Goal: Task Accomplishment & Management: Use online tool/utility

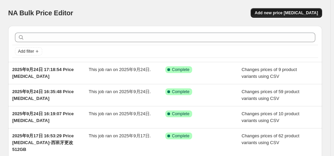
click at [274, 14] on span "Add new price [MEDICAL_DATA]" at bounding box center [286, 12] width 63 height 5
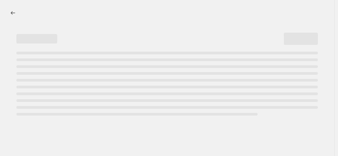
select select "percentage"
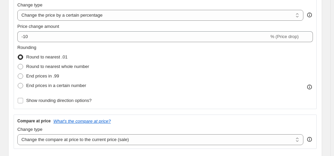
scroll to position [102, 0]
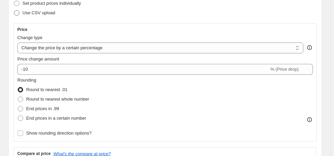
click at [19, 17] on label "Use CSV upload" at bounding box center [35, 13] width 42 height 10
click at [14, 11] on input "Use CSV upload" at bounding box center [14, 10] width 0 height 0
radio input "true"
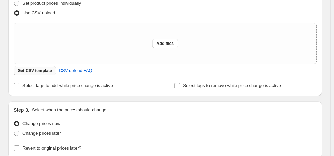
click at [34, 72] on span "Get CSV template" at bounding box center [35, 70] width 34 height 5
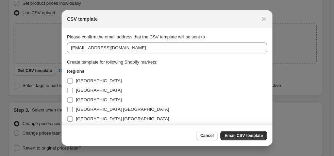
click at [82, 109] on span "[GEOGRAPHIC_DATA] [GEOGRAPHIC_DATA]" at bounding box center [122, 109] width 93 height 5
click at [73, 109] on input "[GEOGRAPHIC_DATA] [GEOGRAPHIC_DATA]" at bounding box center [69, 109] width 5 height 5
checkbox input "true"
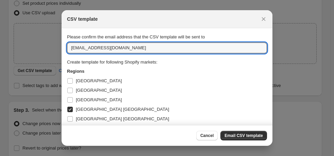
drag, startPoint x: 140, startPoint y: 50, endPoint x: -14, endPoint y: 38, distance: 154.3
click at [0, 38] on html "Home Settings Plans Skip to content Create new price change job. This page is r…" at bounding box center [167, 78] width 334 height 156
type input "[EMAIL_ADDRESS][DOMAIN_NAME]"
click at [244, 135] on span "Email CSV template" at bounding box center [244, 135] width 38 height 5
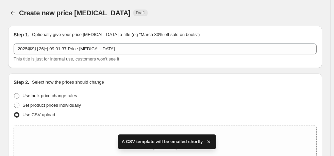
scroll to position [102, 0]
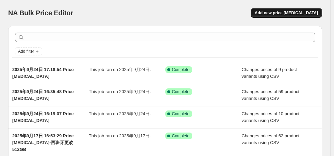
click at [283, 13] on span "Add new price [MEDICAL_DATA]" at bounding box center [286, 12] width 63 height 5
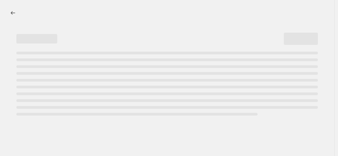
select select "percentage"
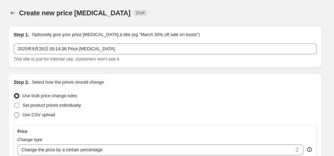
click at [41, 117] on span "Use CSV upload" at bounding box center [38, 114] width 33 height 5
click at [14, 113] on input "Use CSV upload" at bounding box center [14, 112] width 0 height 0
radio input "true"
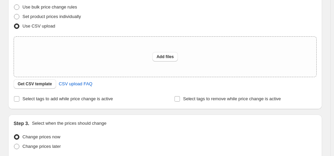
scroll to position [102, 0]
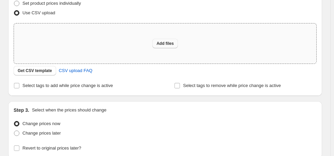
click at [170, 43] on span "Add files" at bounding box center [165, 43] width 17 height 5
type input "C:\fakepath\意大利512GB调价0926.csv"
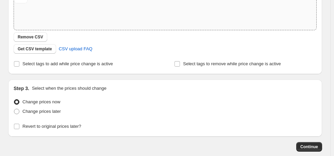
scroll to position [172, 0]
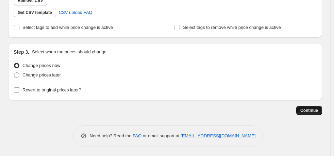
click at [314, 111] on span "Continue" at bounding box center [310, 110] width 18 height 5
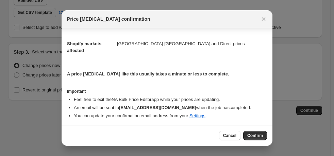
scroll to position [49, 0]
click at [255, 137] on span "Confirm" at bounding box center [255, 135] width 16 height 5
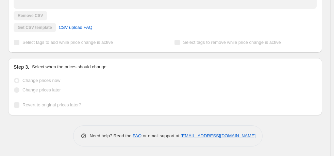
scroll to position [216, 0]
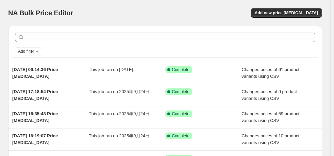
scroll to position [127, 0]
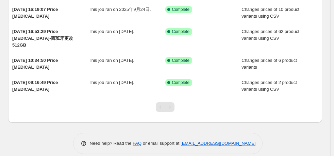
click at [289, 133] on div "Need help? Read the FAQ or email support at [EMAIL_ADDRESS][DOMAIN_NAME]" at bounding box center [168, 143] width 309 height 21
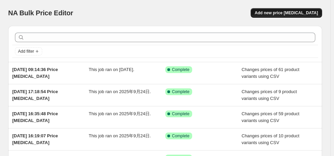
click at [283, 11] on span "Add new price [MEDICAL_DATA]" at bounding box center [286, 12] width 63 height 5
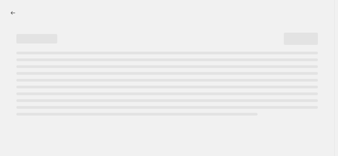
select select "percentage"
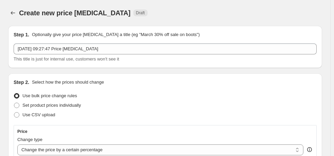
scroll to position [68, 0]
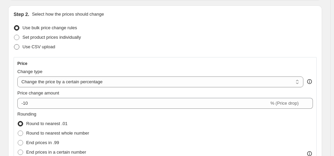
click at [36, 44] on span "Use CSV upload" at bounding box center [38, 47] width 33 height 7
click at [14, 44] on input "Use CSV upload" at bounding box center [14, 44] width 0 height 0
radio input "true"
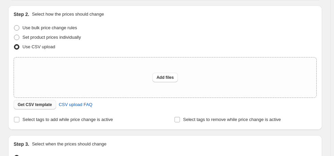
click at [41, 103] on span "Get CSV template" at bounding box center [35, 104] width 34 height 5
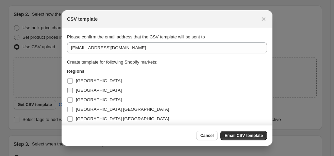
click at [86, 90] on span "[GEOGRAPHIC_DATA]" at bounding box center [99, 90] width 46 height 5
click at [73, 90] on input "[GEOGRAPHIC_DATA]" at bounding box center [69, 90] width 5 height 5
checkbox input "true"
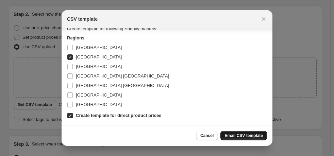
click at [249, 133] on span "Email CSV template" at bounding box center [244, 135] width 38 height 5
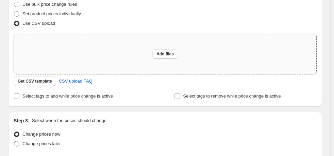
scroll to position [68, 0]
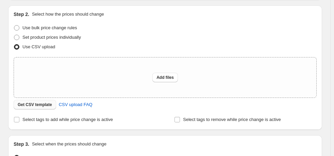
click at [48, 104] on span "Get CSV template" at bounding box center [35, 104] width 34 height 5
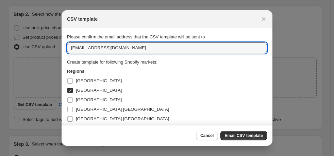
drag, startPoint x: 133, startPoint y: 46, endPoint x: -18, endPoint y: 33, distance: 151.6
click at [0, 33] on html "Home Settings Plans Skip to content Create new price [MEDICAL_DATA]. This page …" at bounding box center [167, 78] width 334 height 156
type input "z"
click at [222, 56] on div "Create template for following Shopify markets: Regions [GEOGRAPHIC_DATA] [GEOGR…" at bounding box center [167, 98] width 200 height 111
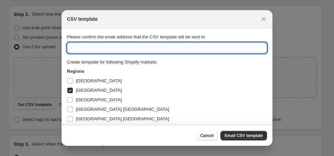
click at [163, 49] on input ":r2b:" at bounding box center [167, 48] width 200 height 11
type input "[EMAIL_ADDRESS][DOMAIN_NAME]"
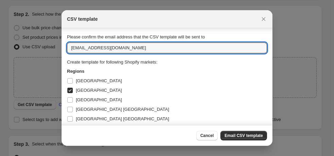
scroll to position [33, 0]
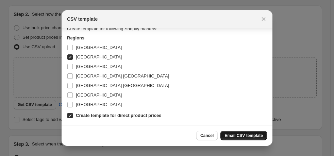
click at [246, 139] on button "Email CSV template" at bounding box center [244, 136] width 47 height 10
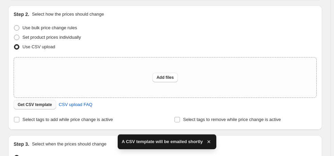
click at [28, 103] on span "Get CSV template" at bounding box center [35, 104] width 34 height 5
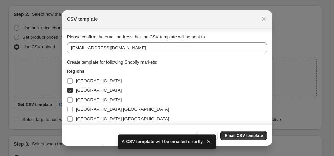
scroll to position [33, 0]
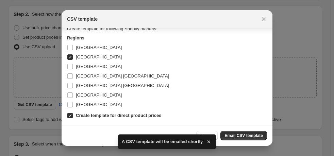
click at [79, 118] on b "Create template for direct product prices" at bounding box center [118, 115] width 85 height 5
click at [73, 118] on input "Create template for direct product prices" at bounding box center [69, 115] width 5 height 5
checkbox input "false"
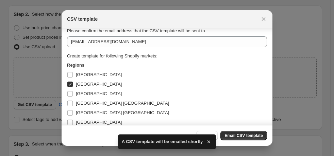
scroll to position [0, 0]
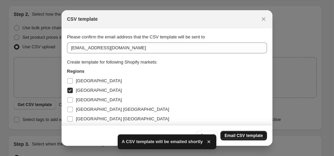
click at [244, 137] on span "Email CSV template" at bounding box center [244, 135] width 38 height 5
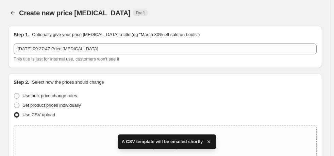
scroll to position [68, 0]
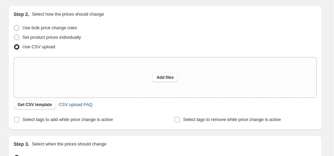
click at [283, 4] on div "Step 1. Optionally give your price [MEDICAL_DATA] a title (eg "March 30% off sa…" at bounding box center [163, 79] width 320 height 255
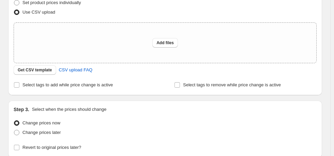
scroll to position [25, 0]
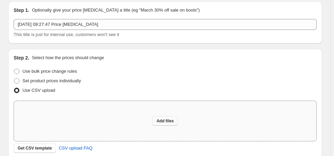
click at [177, 124] on button "Add files" at bounding box center [165, 121] width 26 height 10
type input "C:\fakepath\德国512GB价格调整0926.csv"
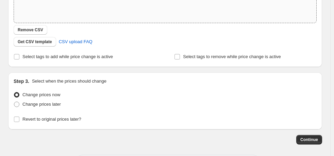
scroll to position [138, 0]
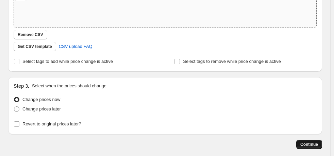
click at [317, 146] on span "Continue" at bounding box center [310, 144] width 18 height 5
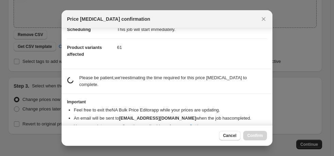
scroll to position [26, 0]
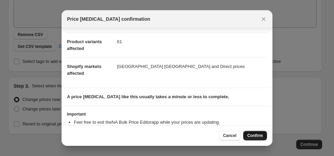
click at [262, 136] on span "Confirm" at bounding box center [255, 135] width 16 height 5
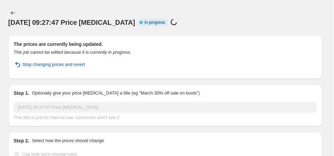
click at [153, 16] on div "[DATE] 09:27:47 Price [MEDICAL_DATA] Info Partially complete In progress Price …" at bounding box center [165, 17] width 314 height 19
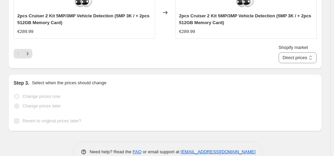
scroll to position [568, 0]
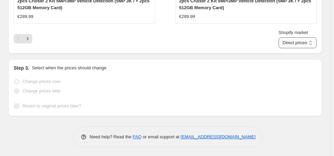
click at [290, 43] on select "Direct prices [GEOGRAPHIC_DATA] [GEOGRAPHIC_DATA]" at bounding box center [298, 42] width 38 height 11
select select "48685809976"
click at [286, 37] on select "Direct prices [GEOGRAPHIC_DATA] [GEOGRAPHIC_DATA]" at bounding box center [298, 42] width 38 height 11
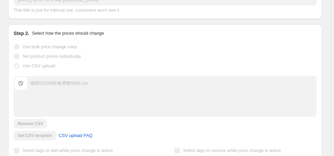
scroll to position [0, 0]
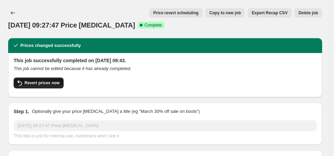
click at [44, 83] on span "Revert prices now" at bounding box center [42, 82] width 35 height 5
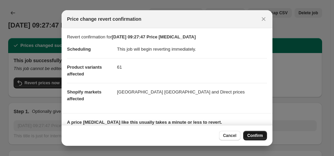
click at [262, 137] on span "Confirm" at bounding box center [255, 135] width 16 height 5
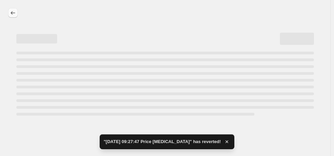
select select "48685809976"
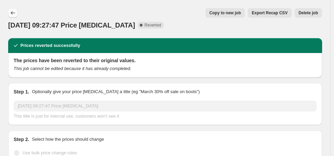
click at [10, 11] on icon "Price change jobs" at bounding box center [13, 13] width 7 height 7
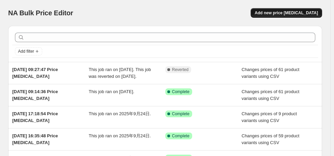
click at [290, 12] on span "Add new price [MEDICAL_DATA]" at bounding box center [286, 12] width 63 height 5
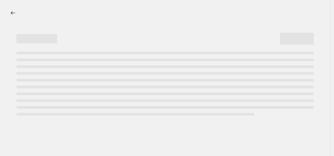
select select "percentage"
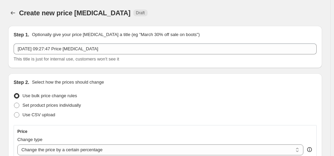
click at [95, 54] on div "[DATE] 09:27:47 Price [MEDICAL_DATA] This title is just for internal use, custo…" at bounding box center [165, 53] width 303 height 19
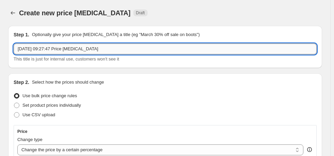
click at [104, 50] on input "[DATE] 09:27:47 Price [MEDICAL_DATA]" at bounding box center [165, 49] width 303 height 11
click at [88, 49] on input "[DATE] 09:27:47 Price [MEDICAL_DATA]" at bounding box center [165, 49] width 303 height 11
drag, startPoint x: 68, startPoint y: 49, endPoint x: -10, endPoint y: 36, distance: 78.3
click at [0, 36] on html "Home Settings Plans Skip to content Create new price [MEDICAL_DATA]. This page …" at bounding box center [167, 78] width 334 height 156
click at [67, 54] on input "[DATE] 09:27:47 Price [MEDICAL_DATA]" at bounding box center [165, 49] width 303 height 11
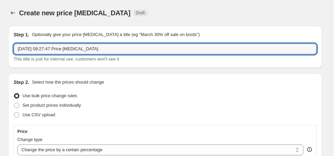
drag, startPoint x: 67, startPoint y: 52, endPoint x: -16, endPoint y: 33, distance: 85.1
click at [0, 33] on html "Home Settings Plans Skip to content Create new price [MEDICAL_DATA]. This page …" at bounding box center [167, 78] width 334 height 156
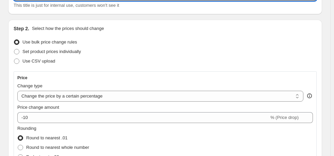
scroll to position [68, 0]
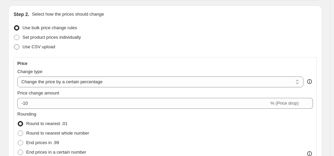
type input "意大利512GB卡Price [MEDICAL_DATA]"
click at [27, 48] on span "Use CSV upload" at bounding box center [38, 46] width 33 height 5
click at [14, 45] on input "Use CSV upload" at bounding box center [14, 44] width 0 height 0
radio input "true"
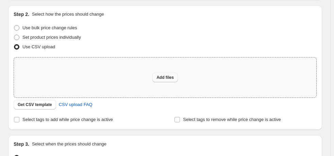
click at [161, 78] on span "Add files" at bounding box center [165, 77] width 17 height 5
type input "C:\fakepath\意大利512GB调价0926.csv"
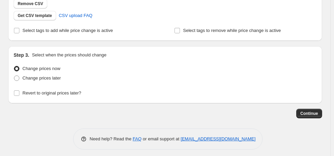
scroll to position [170, 0]
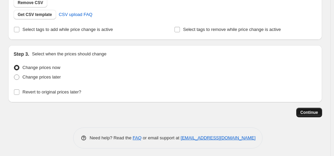
click at [322, 109] on button "Continue" at bounding box center [309, 113] width 26 height 10
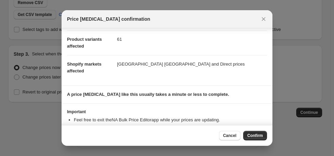
scroll to position [49, 0]
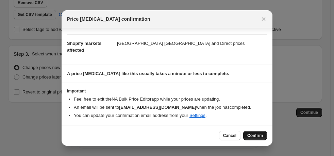
click at [255, 136] on span "Confirm" at bounding box center [255, 135] width 16 height 5
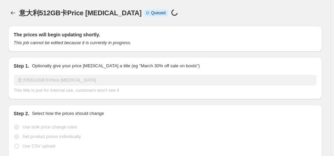
click at [289, 12] on div "意大利512GB卡Price [MEDICAL_DATA] Info Incomplete Queued Price [MEDICAL_DATA] in pr…" at bounding box center [165, 13] width 314 height 10
click at [273, 0] on div "意大利512GB卡Price [MEDICAL_DATA]. This page is ready 意大利512GB卡Price [MEDICAL_DATA]…" at bounding box center [165, 13] width 314 height 26
click at [266, 11] on div "意大利512GB卡Price [MEDICAL_DATA] Info Incomplete Queued Price [MEDICAL_DATA] in pr…" at bounding box center [165, 13] width 314 height 10
click at [13, 16] on icon "Price change jobs" at bounding box center [13, 13] width 7 height 7
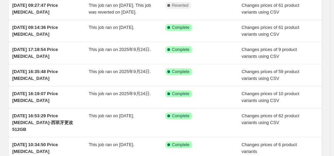
scroll to position [177, 0]
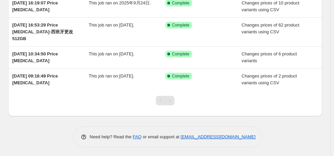
click at [165, 98] on div "Pagination" at bounding box center [161, 101] width 10 height 10
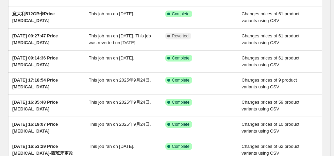
scroll to position [0, 0]
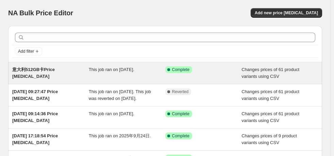
click at [43, 74] on div "意大利512GB卡Price [MEDICAL_DATA]" at bounding box center [50, 73] width 77 height 14
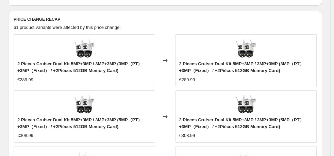
scroll to position [272, 0]
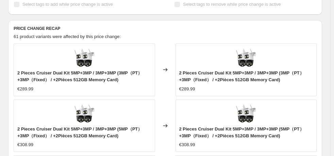
click at [167, 68] on icon at bounding box center [165, 69] width 4 height 3
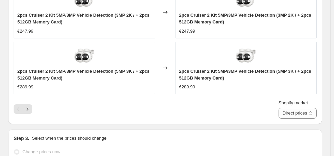
scroll to position [556, 0]
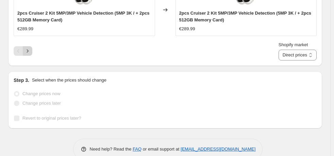
click at [29, 48] on icon "Next" at bounding box center [27, 51] width 7 height 7
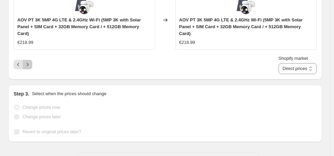
click at [28, 61] on icon "Next" at bounding box center [27, 64] width 7 height 7
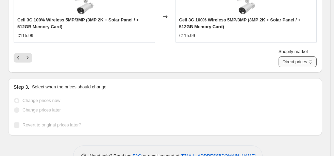
click at [304, 56] on select "Direct prices [GEOGRAPHIC_DATA] [GEOGRAPHIC_DATA]" at bounding box center [298, 61] width 38 height 11
click at [296, 84] on div "Step 3. Select when the prices should change" at bounding box center [165, 87] width 303 height 7
click at [295, 56] on select "Direct prices [GEOGRAPHIC_DATA] [GEOGRAPHIC_DATA]" at bounding box center [298, 61] width 38 height 11
click at [286, 56] on select "Direct prices [GEOGRAPHIC_DATA] [GEOGRAPHIC_DATA]" at bounding box center [298, 61] width 38 height 11
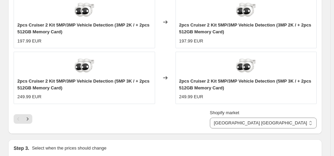
scroll to position [488, 0]
click at [28, 116] on icon "Next" at bounding box center [27, 119] width 7 height 7
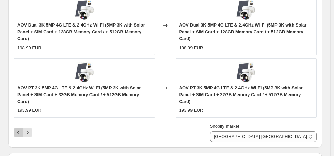
click at [20, 129] on icon "Previous" at bounding box center [18, 132] width 7 height 7
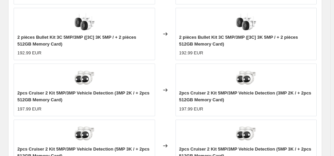
scroll to position [556, 0]
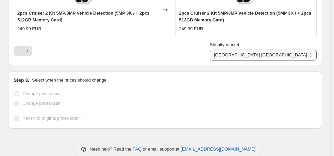
click at [295, 50] on select "Direct prices [GEOGRAPHIC_DATA] [GEOGRAPHIC_DATA]" at bounding box center [263, 55] width 107 height 11
click at [282, 50] on select "Direct prices [GEOGRAPHIC_DATA] [GEOGRAPHIC_DATA]" at bounding box center [263, 55] width 107 height 11
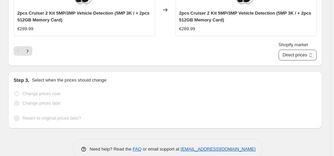
click at [295, 50] on select "Direct prices [GEOGRAPHIC_DATA] [GEOGRAPHIC_DATA]" at bounding box center [298, 55] width 38 height 11
select select "48685809976"
click at [286, 50] on select "Direct prices [GEOGRAPHIC_DATA] [GEOGRAPHIC_DATA]" at bounding box center [298, 55] width 38 height 11
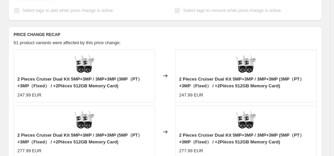
scroll to position [272, 0]
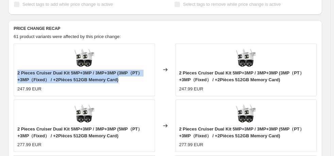
drag, startPoint x: 17, startPoint y: 60, endPoint x: 128, endPoint y: 70, distance: 111.4
click at [128, 70] on div "2 Pieces Cruiser Dual Kit 5MP+3MP / 3MP+3MP (3MP（PT）+3MP（Fixed） / +2Pièces 512G…" at bounding box center [84, 77] width 134 height 14
copy span "2 Pieces Cruiser Dual Kit 5MP+3MP / 3MP+3MP (3MP（PT）+3MP（Fixed） / +2Pièces 512G…"
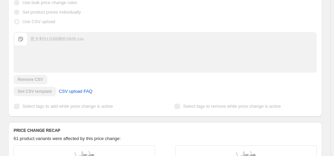
scroll to position [0, 0]
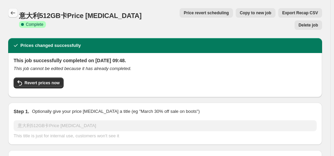
click at [14, 13] on icon "Price change jobs" at bounding box center [13, 13] width 7 height 7
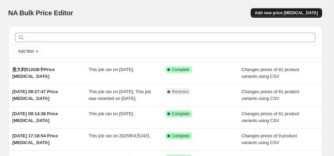
click at [281, 16] on button "Add new price [MEDICAL_DATA]" at bounding box center [286, 13] width 71 height 10
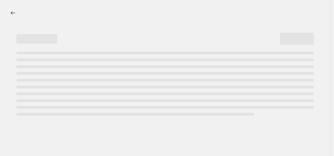
select select "percentage"
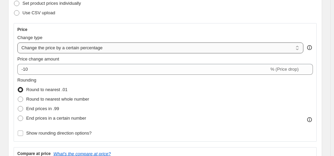
scroll to position [68, 0]
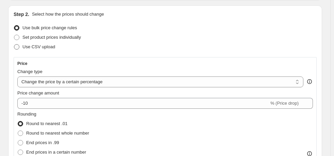
click at [38, 46] on span "Use CSV upload" at bounding box center [38, 46] width 33 height 5
click at [14, 45] on input "Use CSV upload" at bounding box center [14, 44] width 0 height 0
radio input "true"
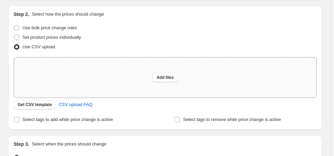
click at [153, 77] on div "Add files" at bounding box center [165, 78] width 303 height 40
type input "C:\fakepath\意大利512GB调价0926.csv"
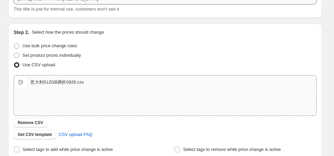
scroll to position [0, 0]
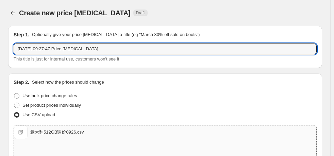
drag, startPoint x: 65, startPoint y: 50, endPoint x: -27, endPoint y: 45, distance: 92.0
click at [0, 45] on html "Home Settings Plans Skip to content Create new price [MEDICAL_DATA]. This page …" at bounding box center [167, 78] width 334 height 156
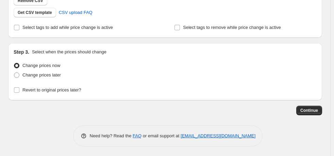
scroll to position [138, 0]
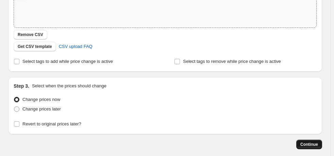
type input "意大利0926 512G调整(去除法国价格列）"
click at [318, 143] on span "Continue" at bounding box center [310, 144] width 18 height 5
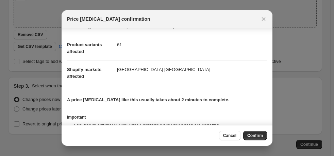
scroll to position [49, 0]
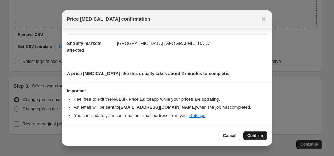
click at [250, 136] on span "Confirm" at bounding box center [255, 135] width 16 height 5
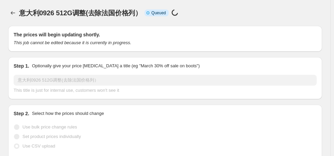
click at [273, 18] on div "意大利0926 512G调整(去除法国价格列）. This page is ready 意大利0926 512G调整(去除法国价格列） Info Incomp…" at bounding box center [165, 13] width 314 height 26
